Goal: Transaction & Acquisition: Obtain resource

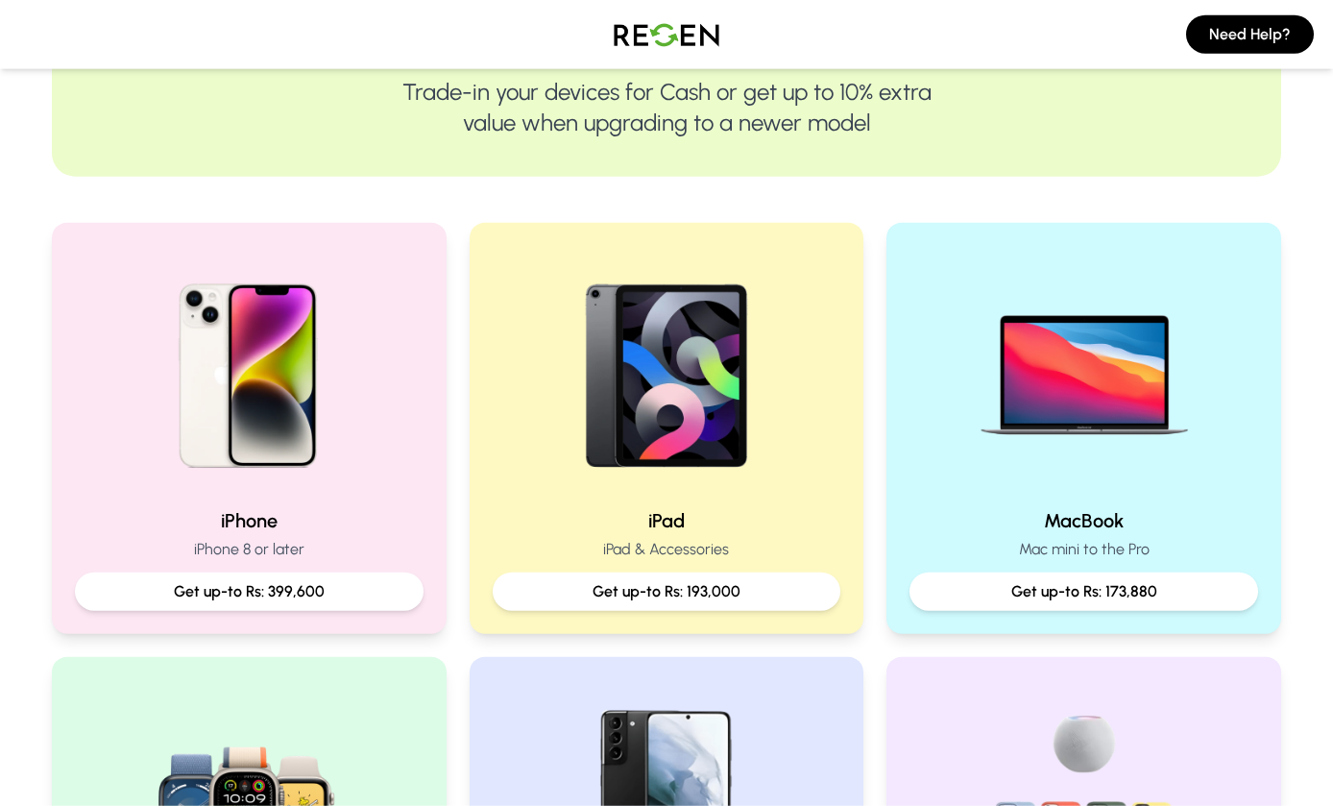
scroll to position [254, 0]
click at [759, 400] on img at bounding box center [667, 368] width 246 height 246
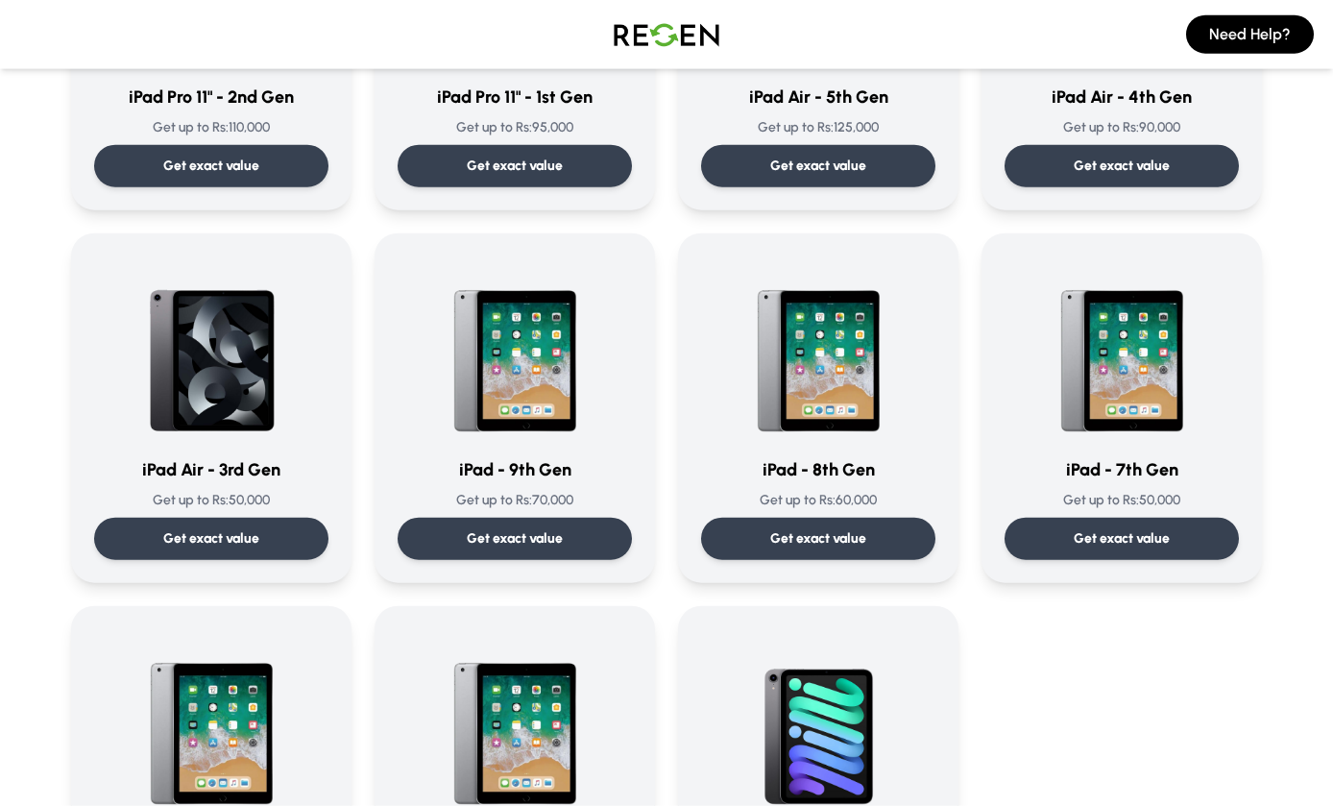
scroll to position [732, 0]
click at [852, 356] on img at bounding box center [818, 347] width 184 height 184
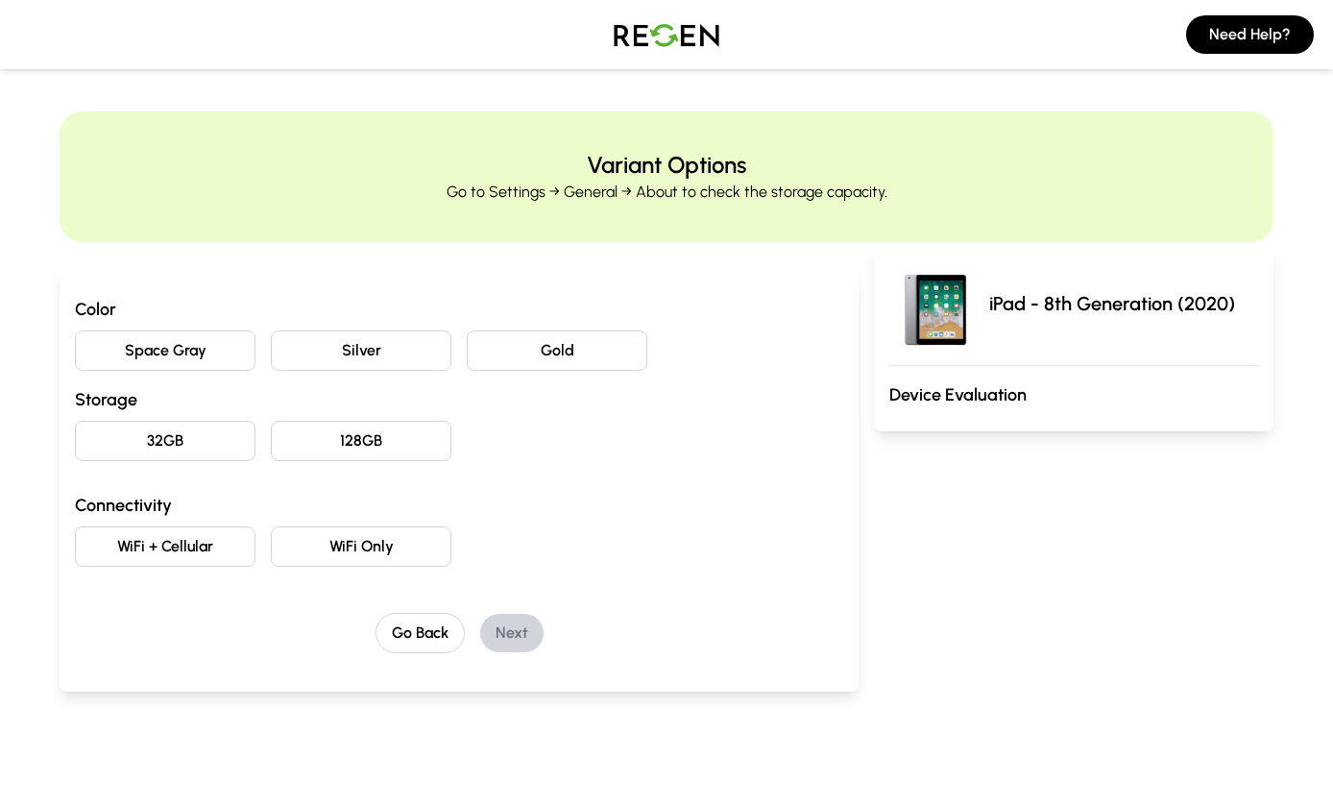
click at [294, 358] on button "Silver" at bounding box center [361, 350] width 181 height 40
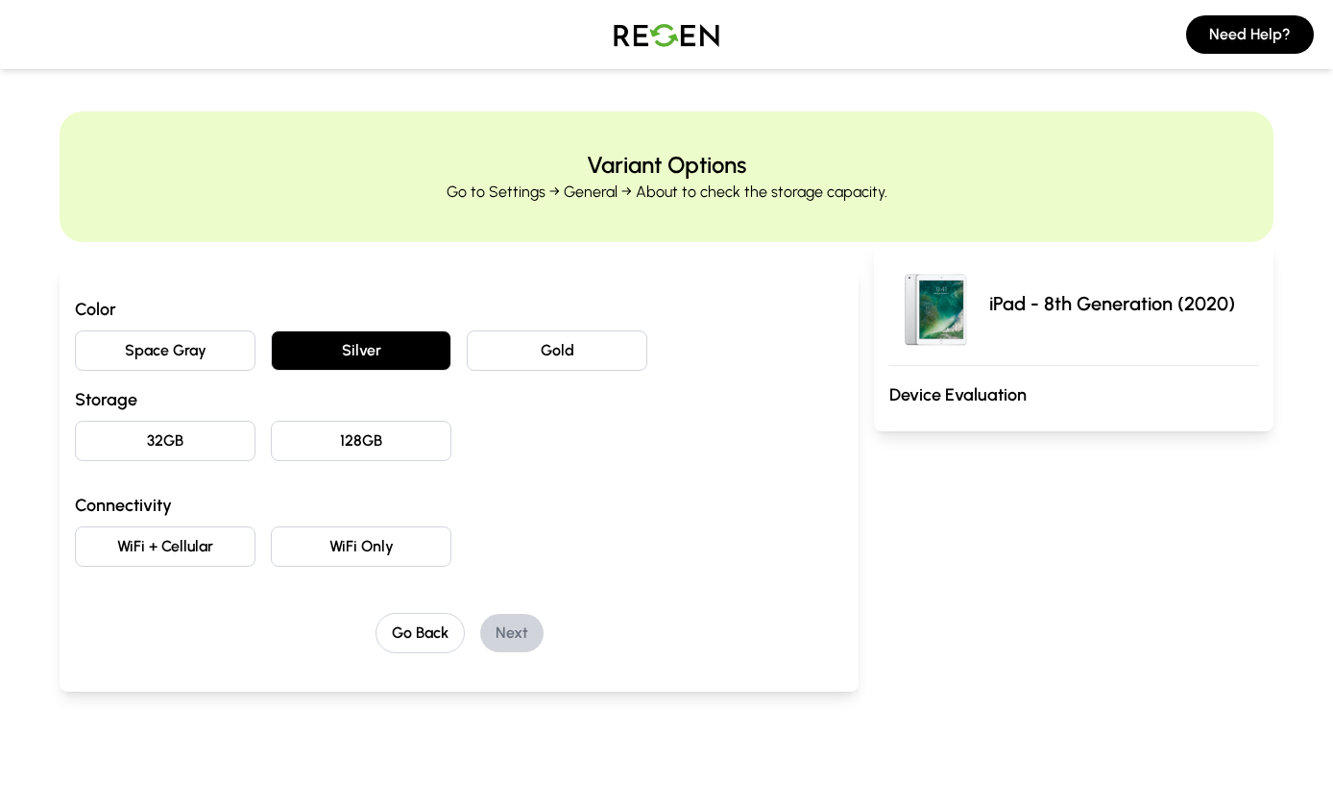
click at [109, 425] on button "32GB" at bounding box center [165, 441] width 181 height 40
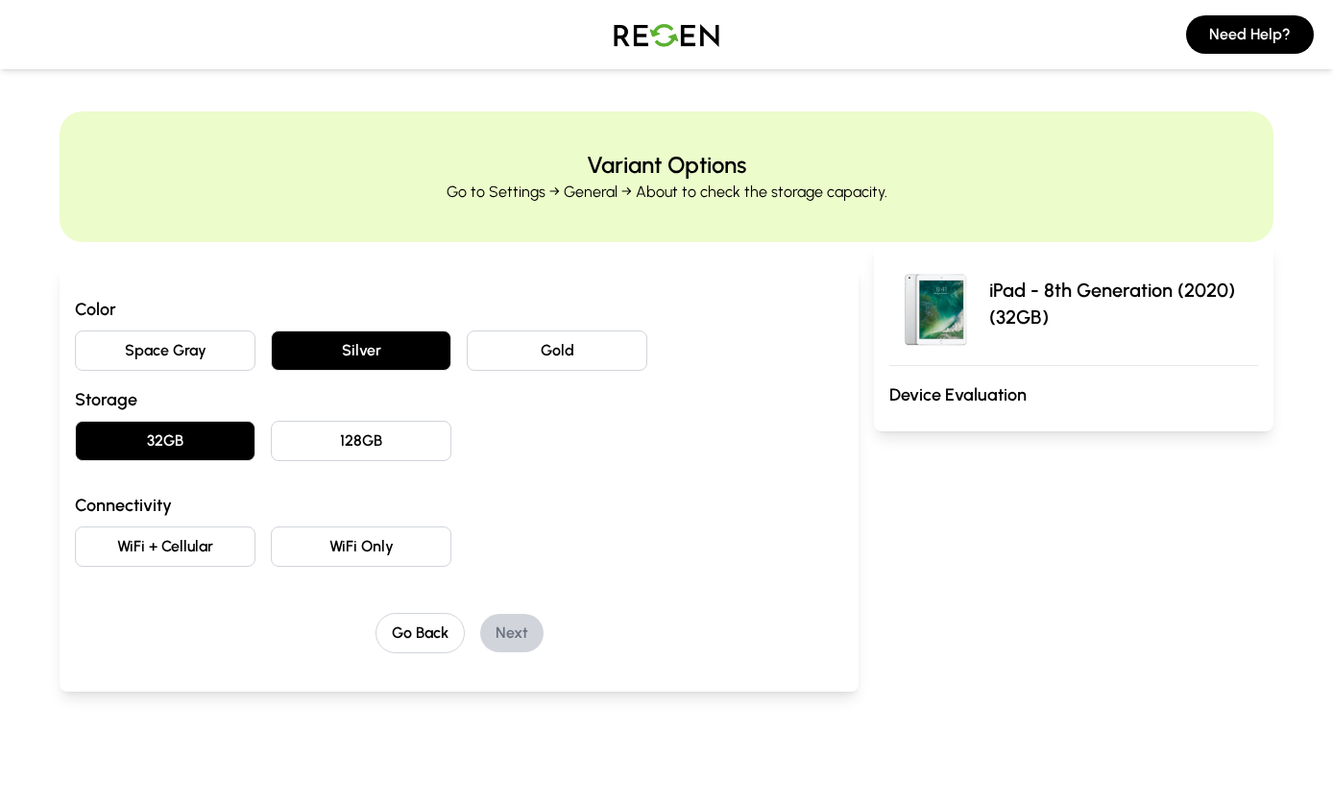
click at [326, 559] on button "WiFi Only" at bounding box center [361, 546] width 181 height 40
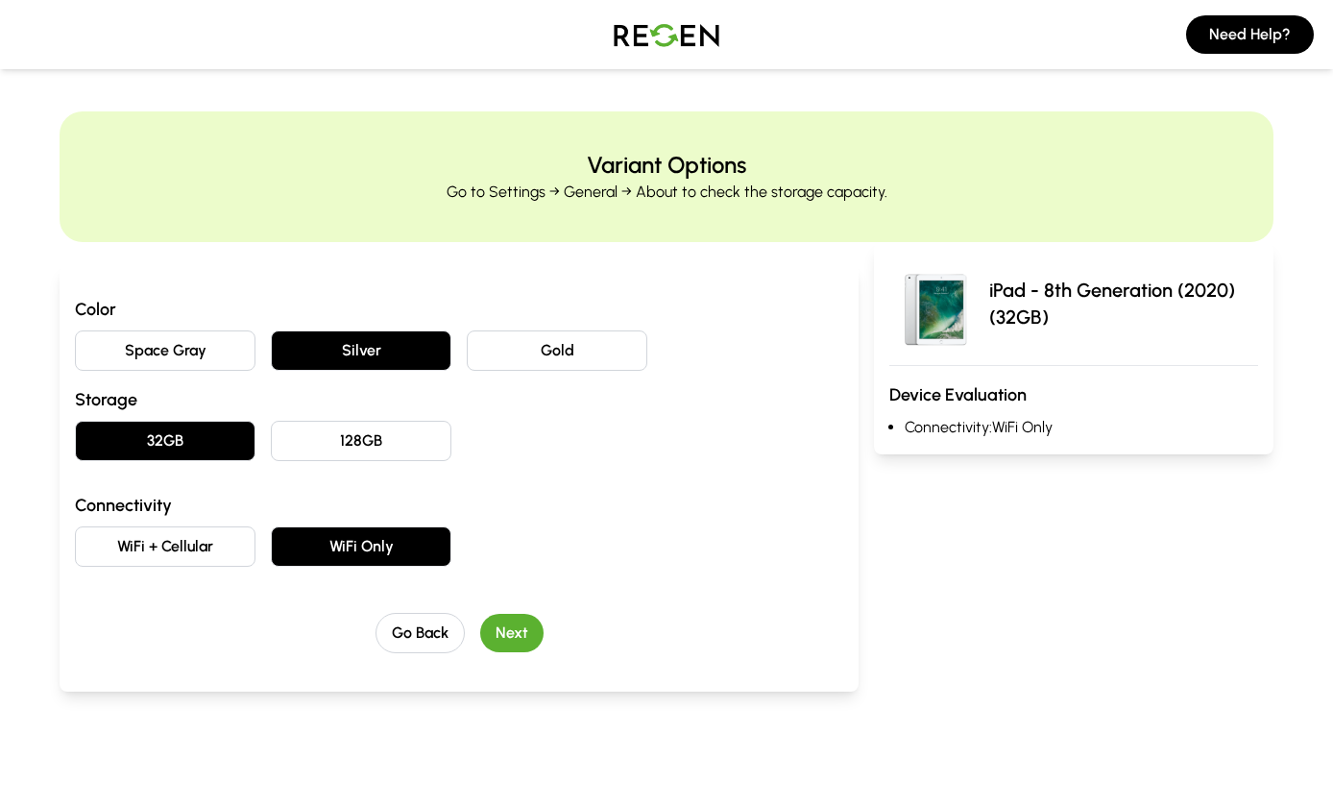
click at [529, 633] on button "Next" at bounding box center [511, 633] width 63 height 38
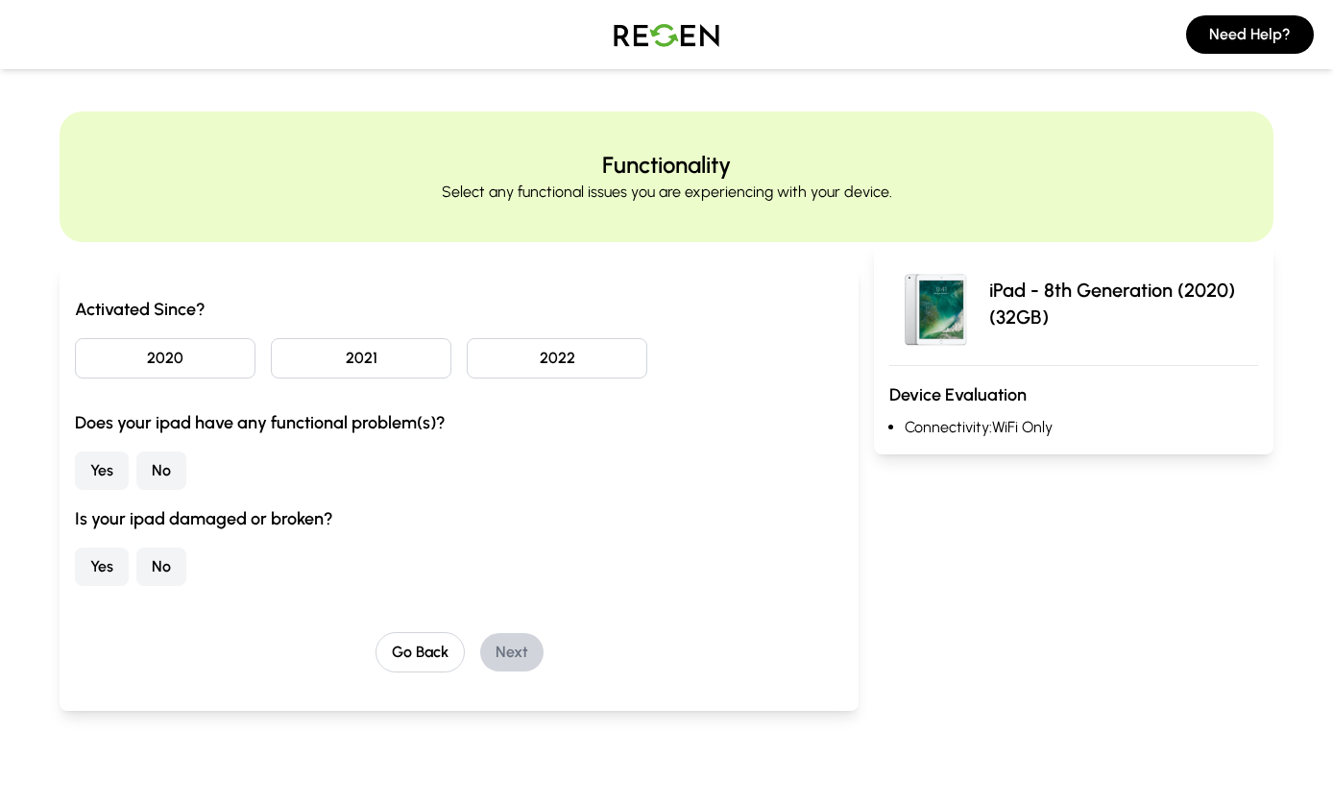
click at [164, 482] on button "No" at bounding box center [161, 470] width 50 height 38
click at [152, 574] on button "No" at bounding box center [161, 566] width 50 height 38
click at [316, 360] on button "2021" at bounding box center [361, 358] width 181 height 40
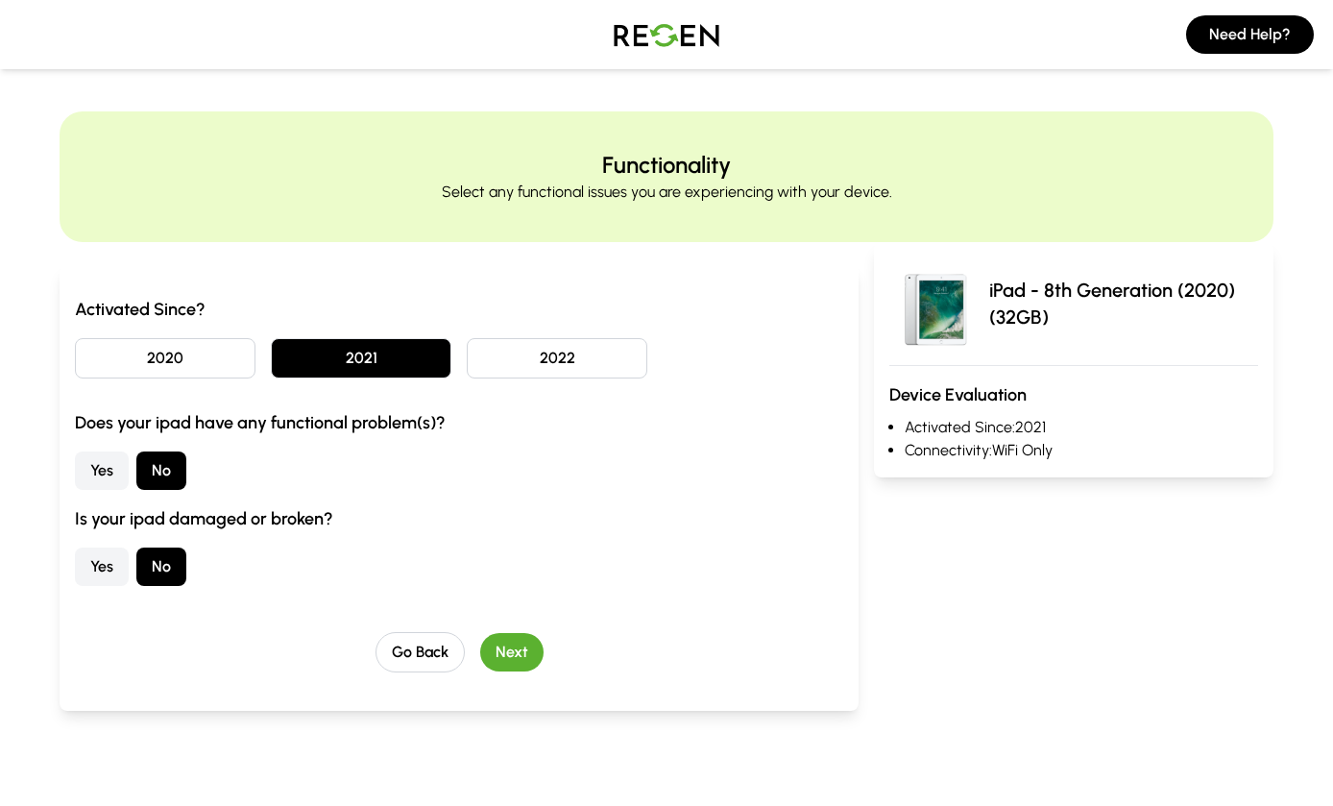
click at [174, 373] on button "2020" at bounding box center [165, 358] width 181 height 40
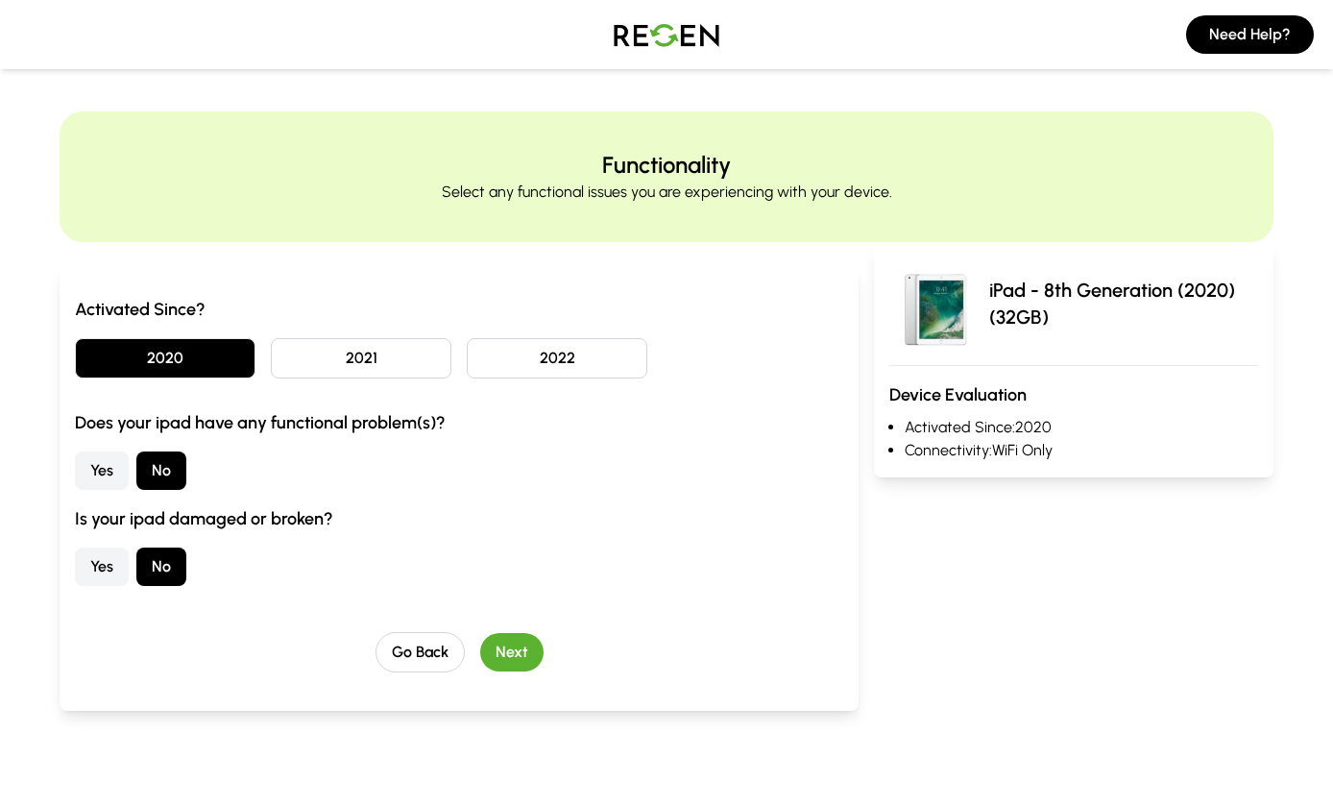
click at [524, 655] on button "Next" at bounding box center [511, 652] width 63 height 38
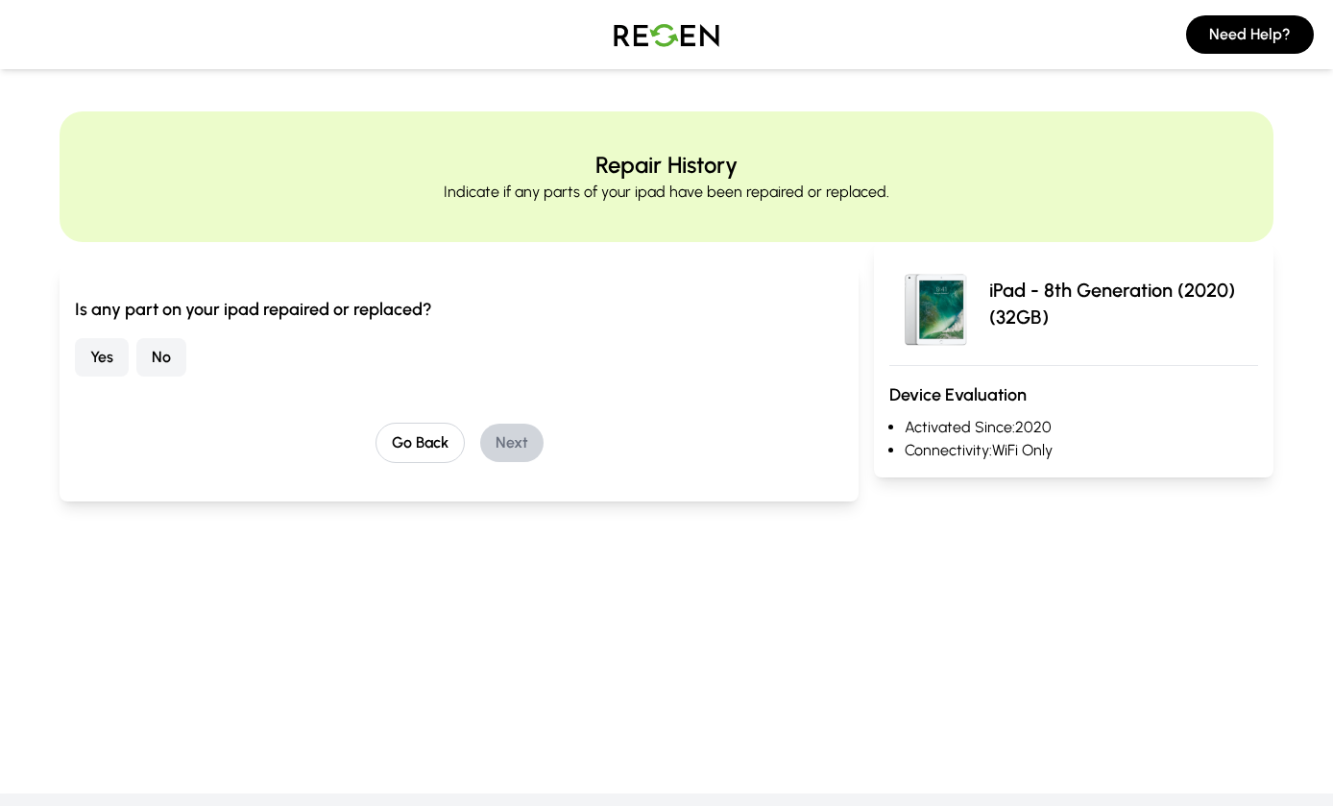
click at [149, 357] on button "No" at bounding box center [161, 357] width 50 height 38
click at [534, 452] on button "Next" at bounding box center [511, 443] width 63 height 38
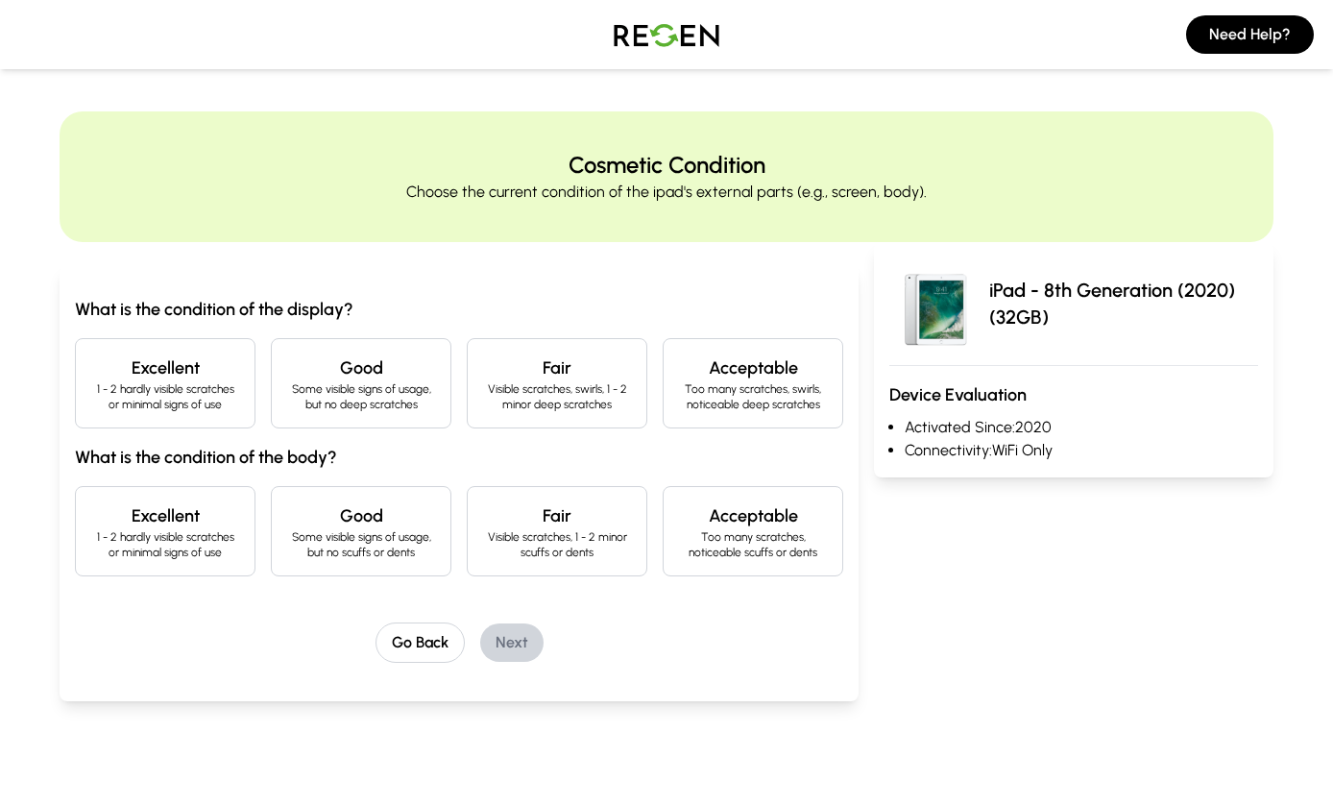
click at [128, 369] on h4 "Excellent" at bounding box center [165, 367] width 148 height 27
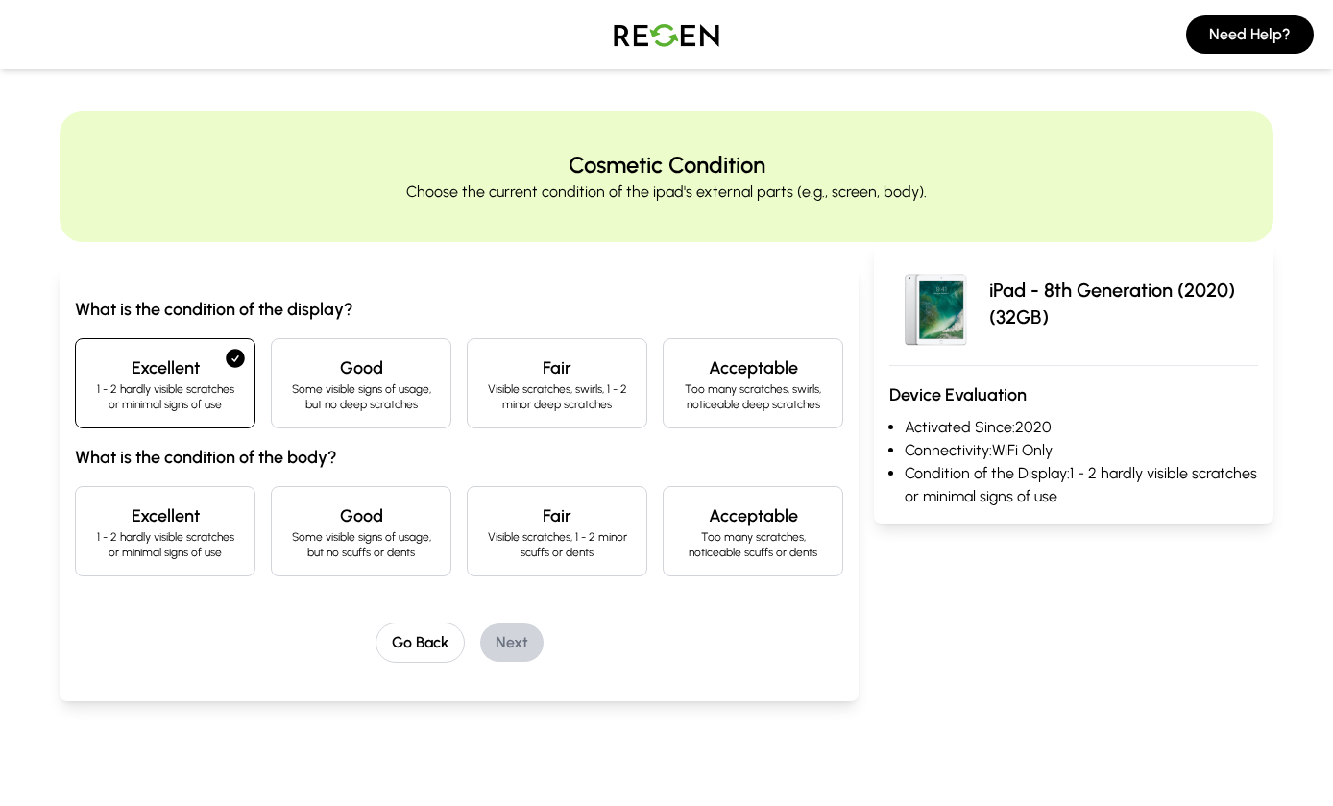
click at [184, 516] on h4 "Excellent" at bounding box center [165, 515] width 148 height 27
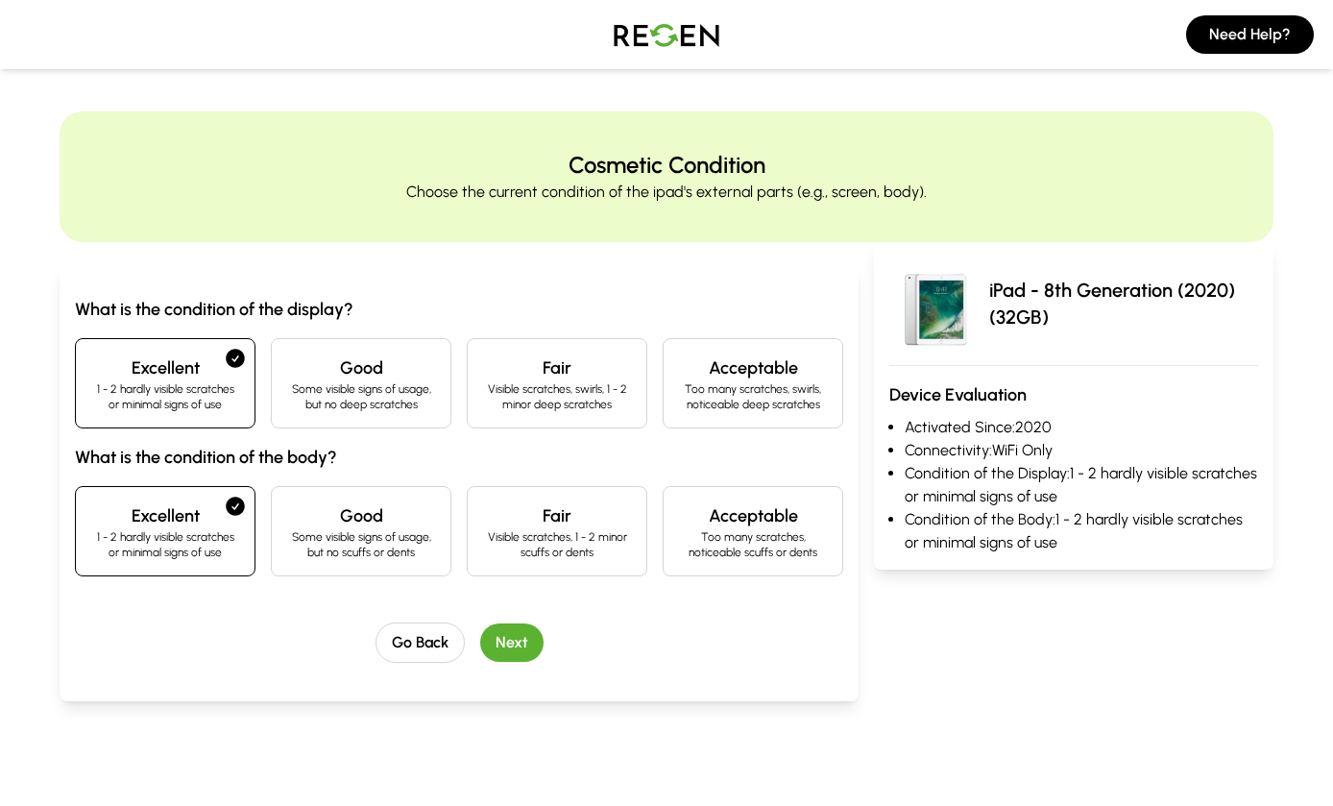
click at [509, 643] on button "Next" at bounding box center [511, 642] width 63 height 38
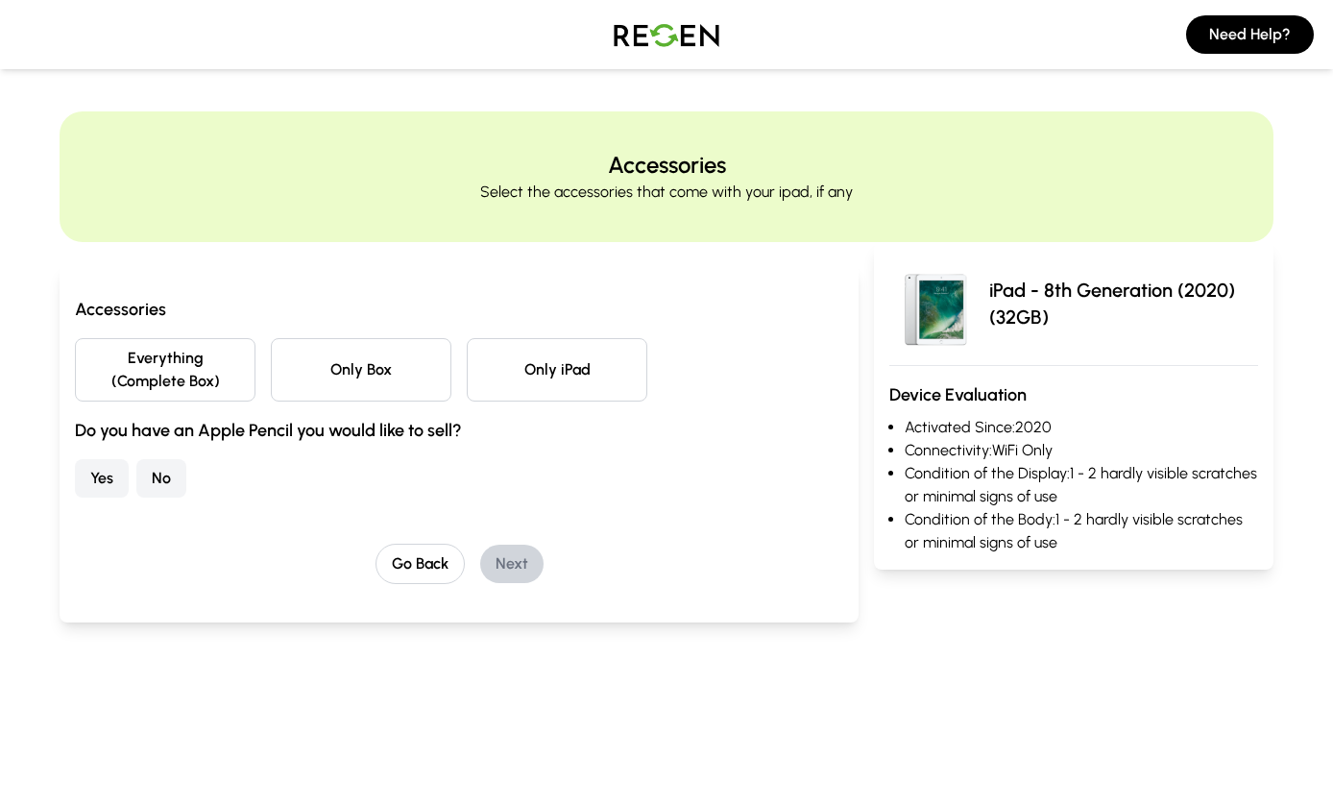
click at [121, 377] on button "Everything (Complete Box)" at bounding box center [165, 369] width 181 height 63
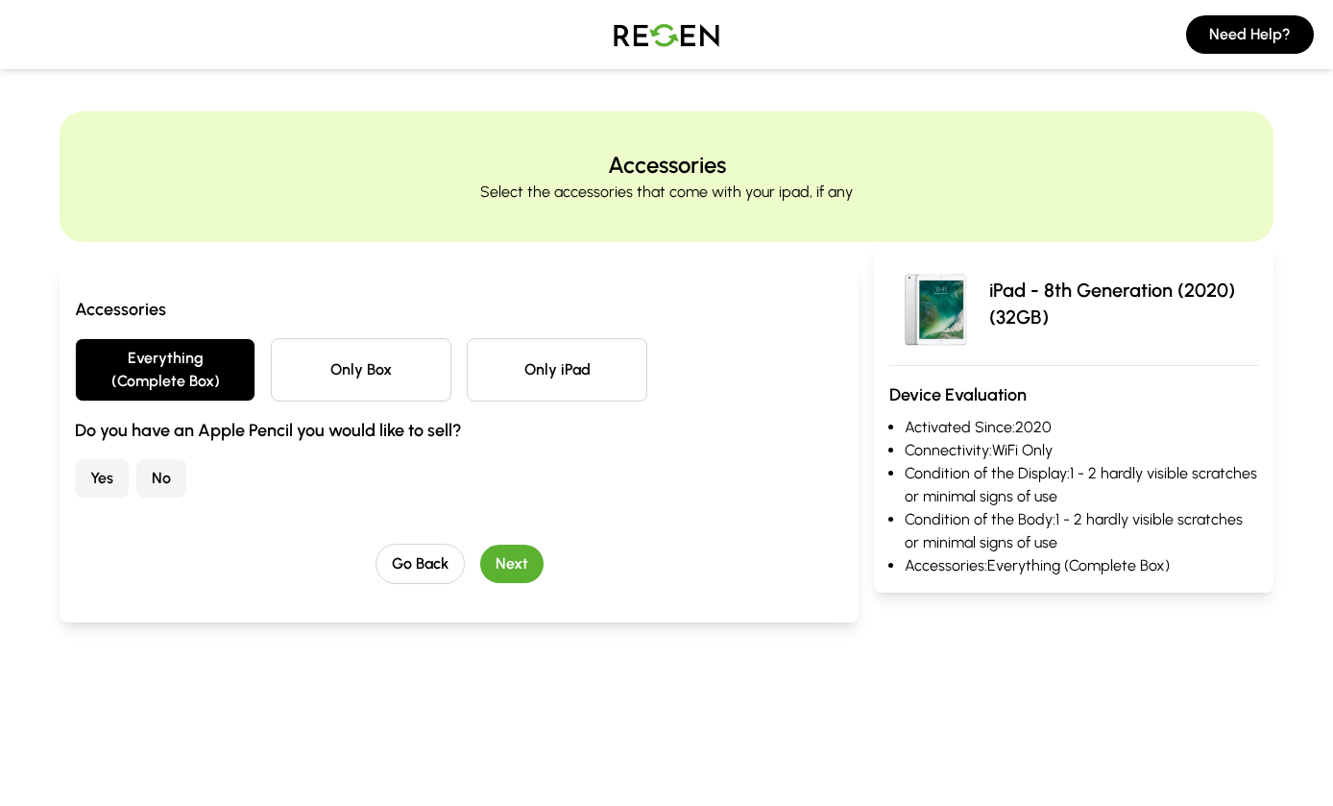
click at [155, 489] on button "No" at bounding box center [161, 478] width 50 height 38
click at [539, 563] on button "Next" at bounding box center [511, 564] width 63 height 38
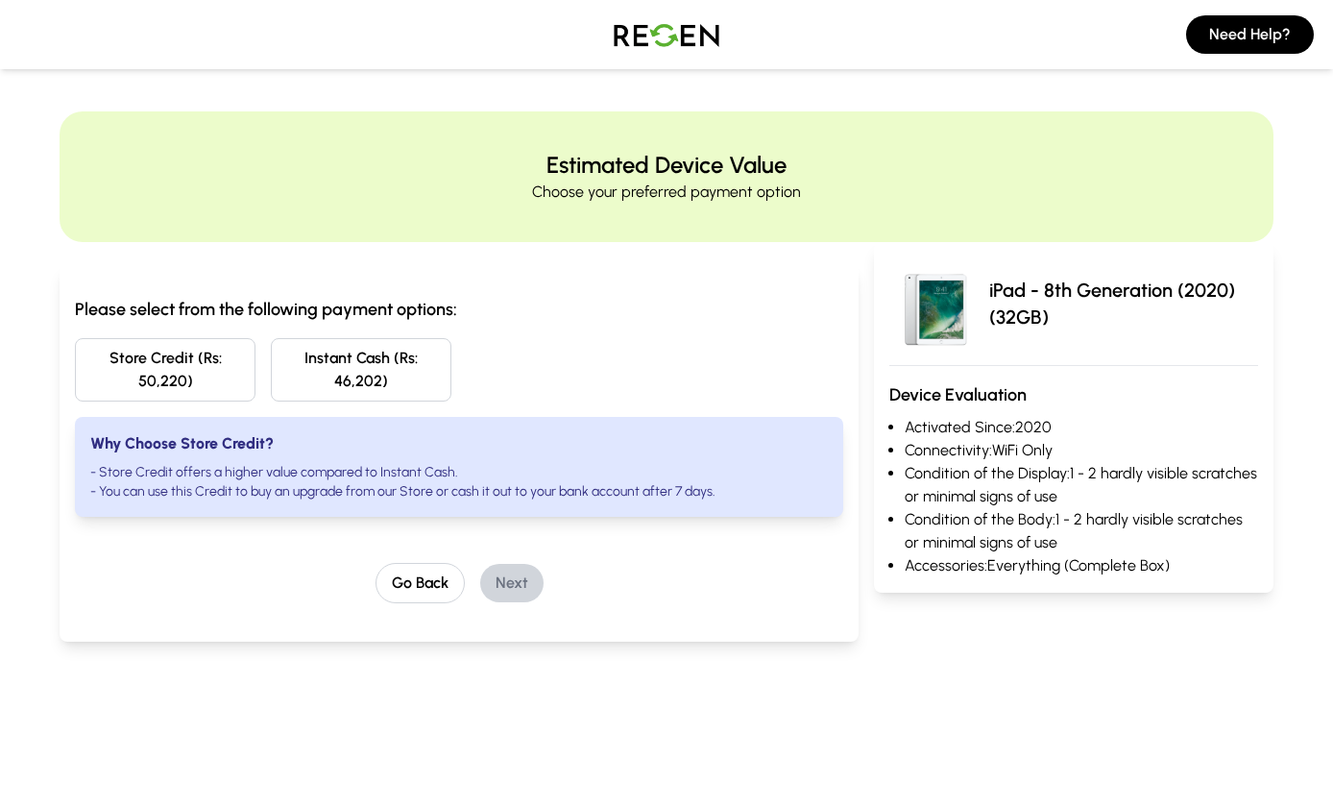
click at [307, 371] on button "Instant Cash (Rs: 46,202)" at bounding box center [361, 369] width 181 height 63
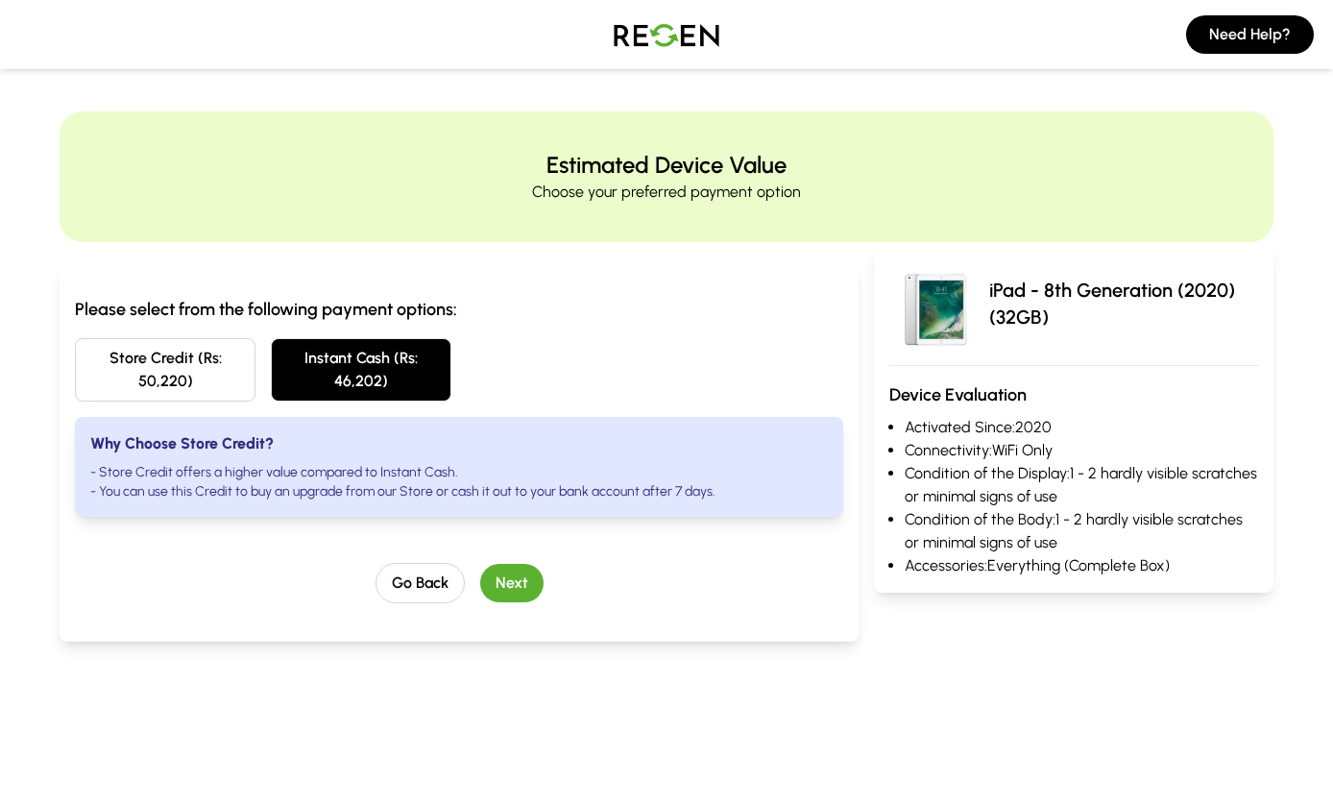
click at [539, 593] on button "Next" at bounding box center [511, 583] width 63 height 38
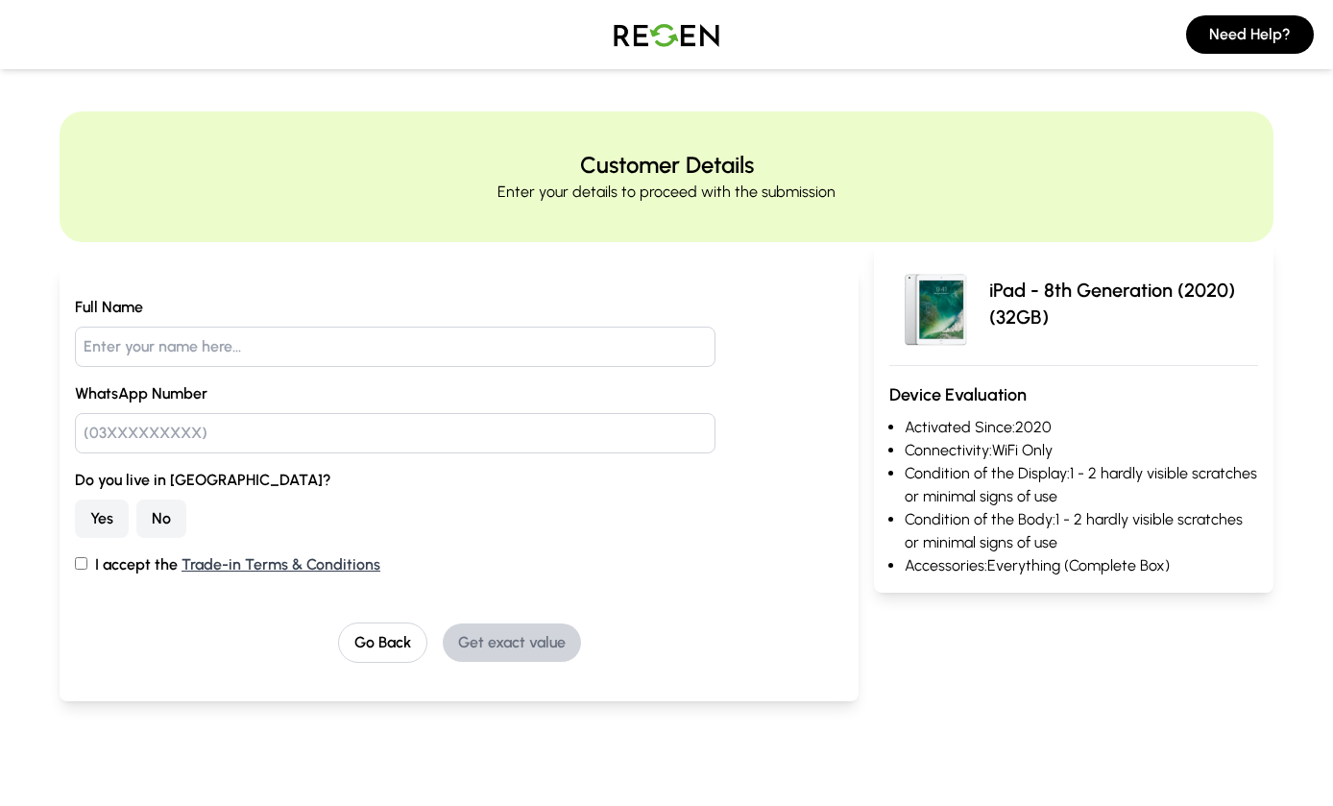
click at [350, 649] on button "Go Back" at bounding box center [382, 642] width 89 height 40
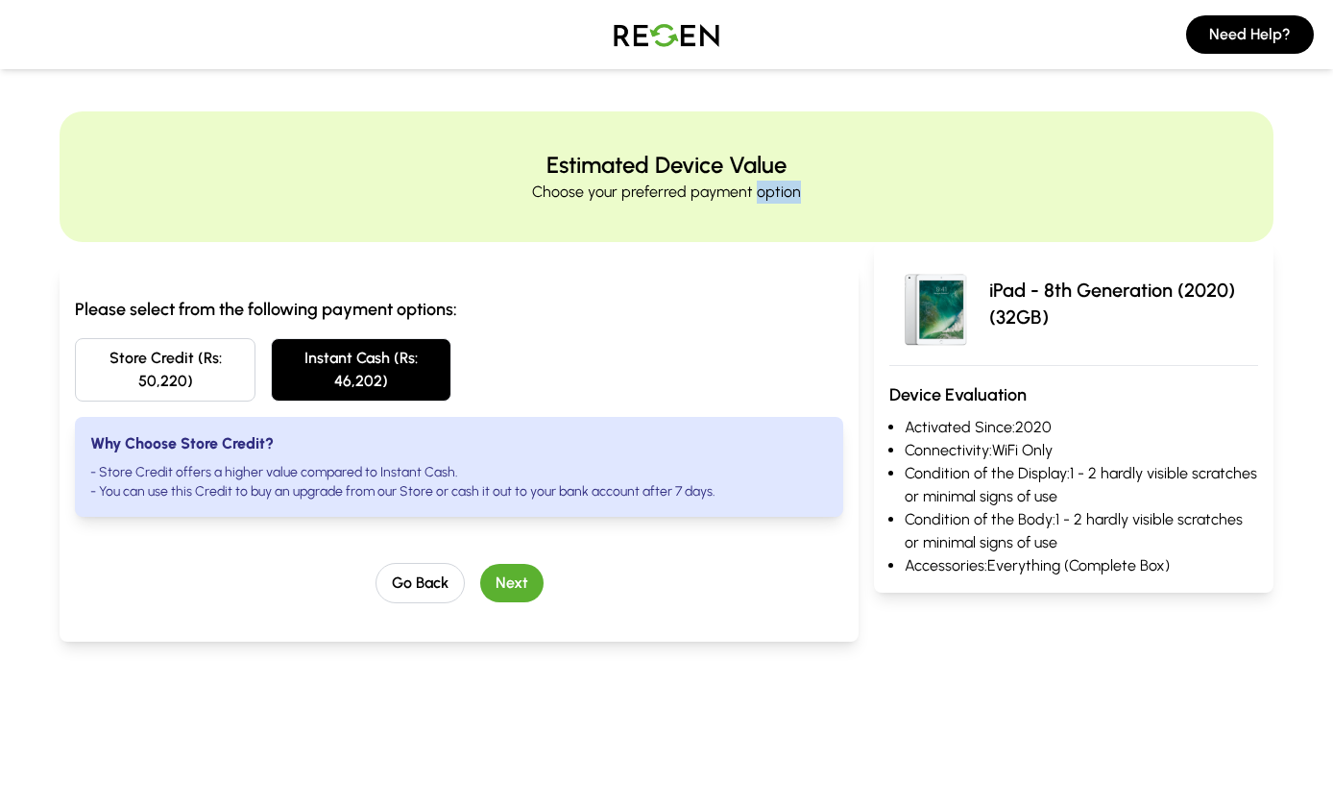
click at [741, 400] on div "Store Credit (Rs: 50,220) Instant Cash (Rs: 46,202)" at bounding box center [459, 369] width 768 height 63
